Goal: Task Accomplishment & Management: Manage account settings

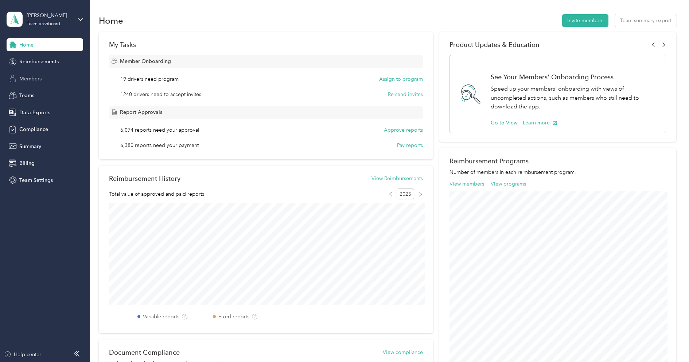
click at [37, 75] on span "Members" at bounding box center [30, 79] width 22 height 8
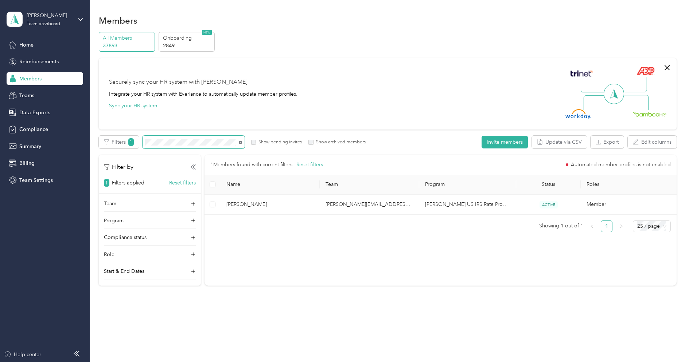
click at [240, 143] on icon at bounding box center [240, 142] width 1 height 1
click at [240, 143] on icon at bounding box center [241, 142] width 7 height 7
click at [153, 207] on div "Team" at bounding box center [150, 206] width 92 height 12
click at [155, 237] on p "La [PERSON_NAME] +1 more" at bounding box center [150, 241] width 82 height 8
click at [241, 144] on span at bounding box center [240, 142] width 3 height 6
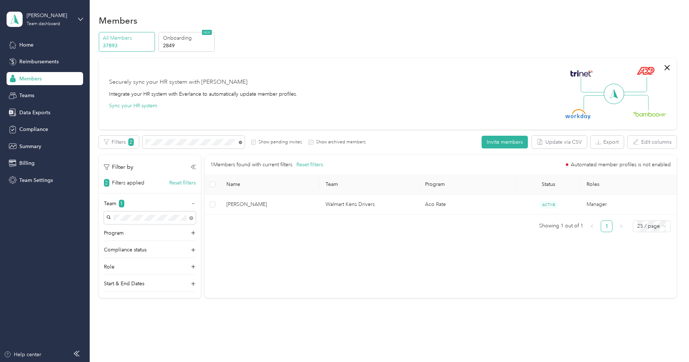
click at [240, 144] on icon at bounding box center [240, 142] width 3 height 3
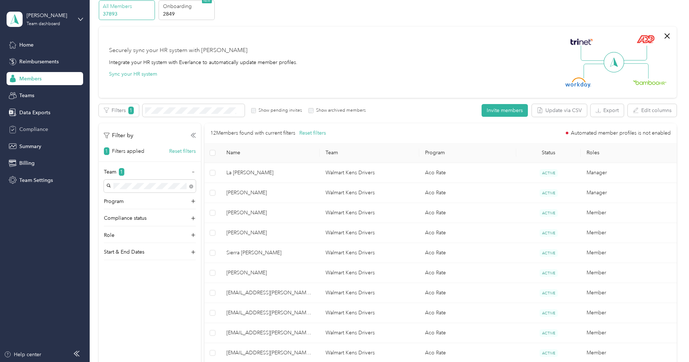
scroll to position [28, 0]
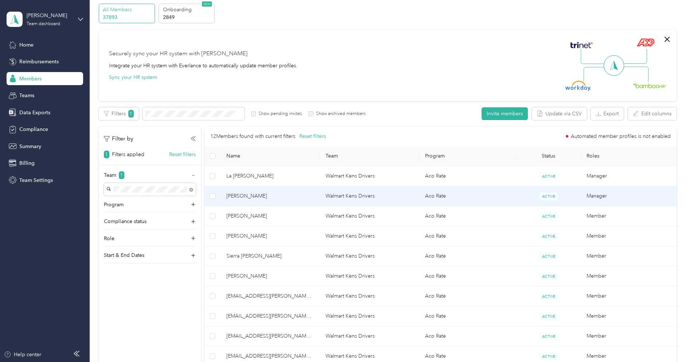
click at [250, 196] on span "[PERSON_NAME]" at bounding box center [270, 196] width 88 height 8
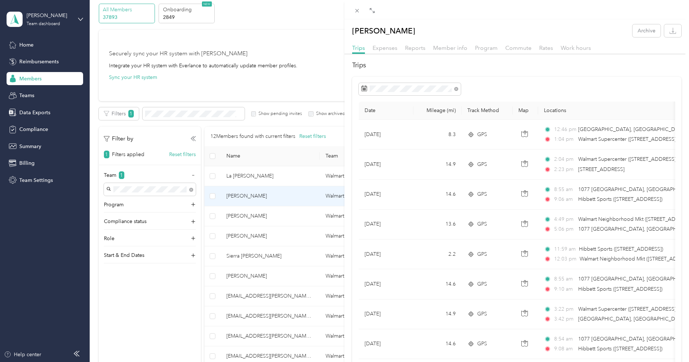
click at [468, 50] on div "Trips Expenses Reports Member info Program Commute Rates Work hours" at bounding box center [516, 49] width 344 height 11
click at [459, 50] on span "Member info" at bounding box center [450, 47] width 34 height 7
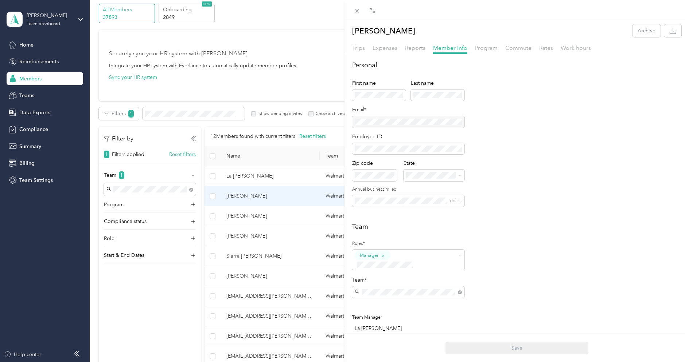
click at [419, 121] on div at bounding box center [408, 122] width 112 height 12
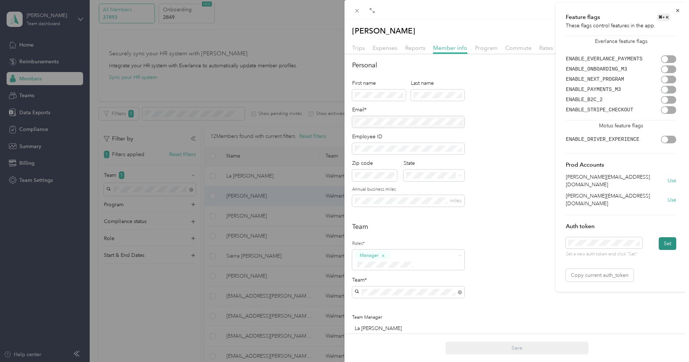
click at [666, 238] on button "Set" at bounding box center [666, 244] width 17 height 13
